Goal: Find specific page/section: Find specific page/section

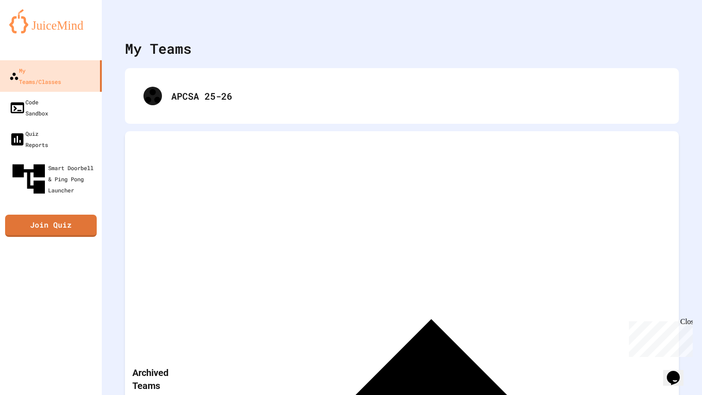
click at [691, 324] on div "Close" at bounding box center [687, 323] width 12 height 12
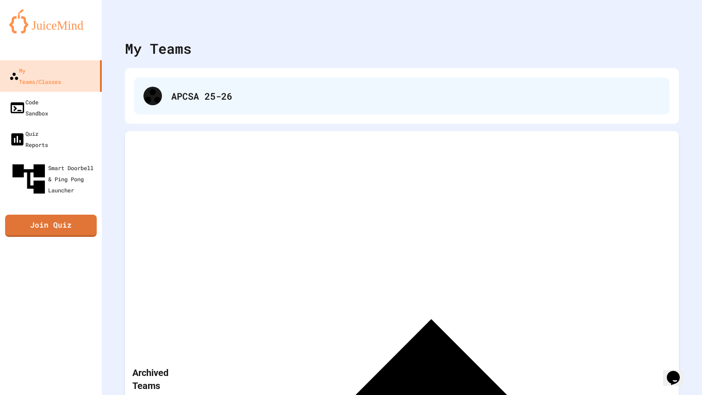
click at [404, 80] on div "APCSA 25-26" at bounding box center [402, 95] width 536 height 37
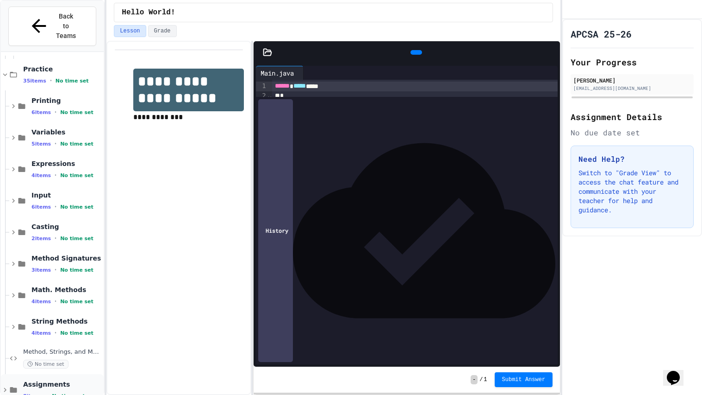
click at [67, 393] on span "No time set" at bounding box center [68, 396] width 33 height 6
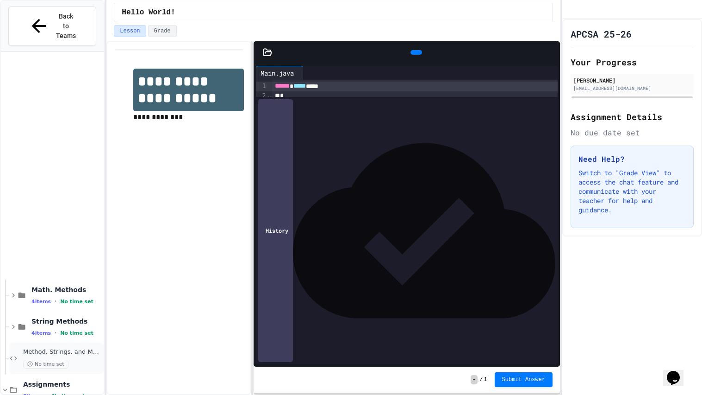
scroll to position [915, 0]
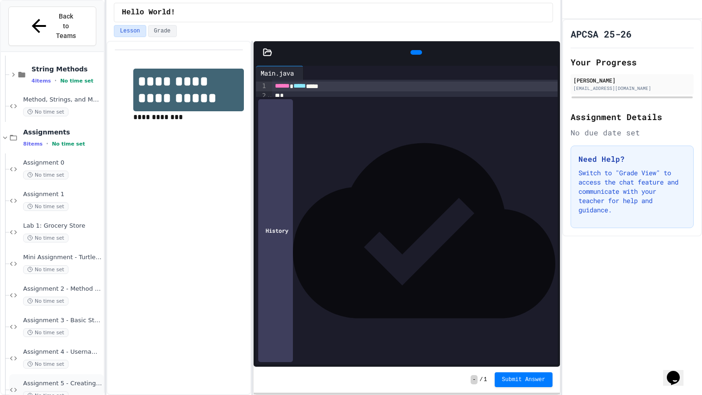
click at [79, 379] on span "Assignment 5 - Creating Objects" at bounding box center [62, 383] width 79 height 8
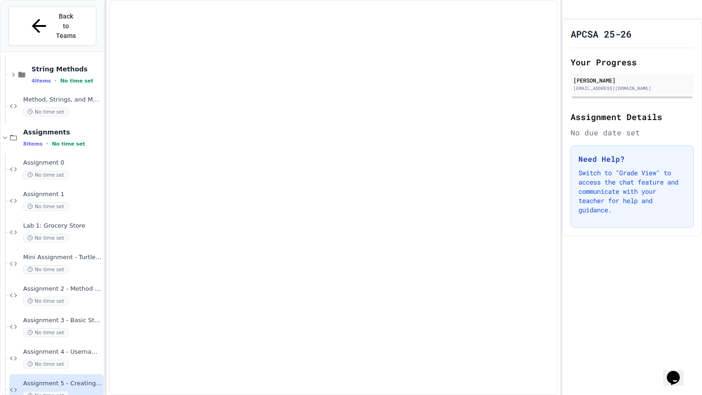
scroll to position [904, 0]
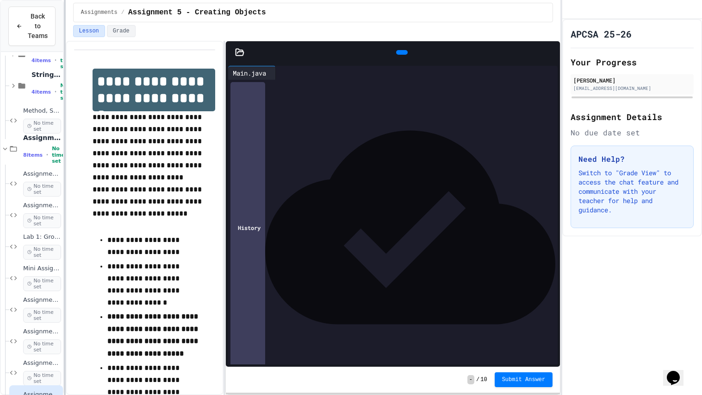
click at [64, 224] on div at bounding box center [65, 197] width 2 height 395
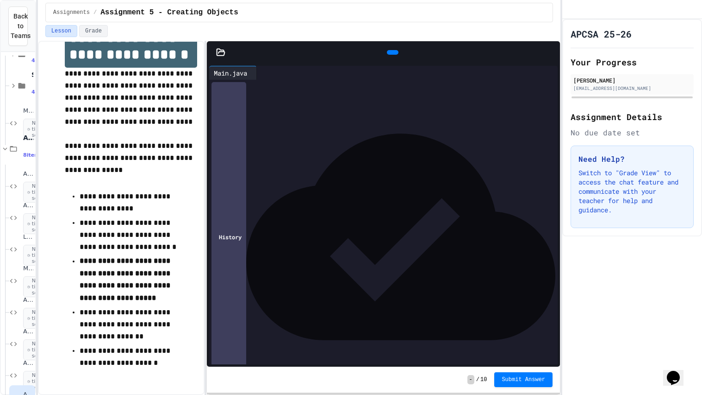
scroll to position [44, 0]
